Goal: Navigation & Orientation: Find specific page/section

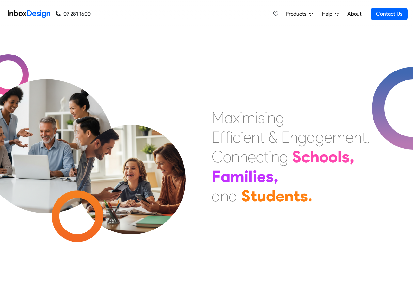
click at [299, 14] on span "Products" at bounding box center [297, 14] width 23 height 8
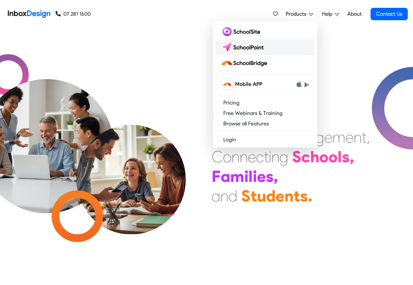
click at [241, 47] on img at bounding box center [244, 47] width 46 height 10
